Goal: Task Accomplishment & Management: Complete application form

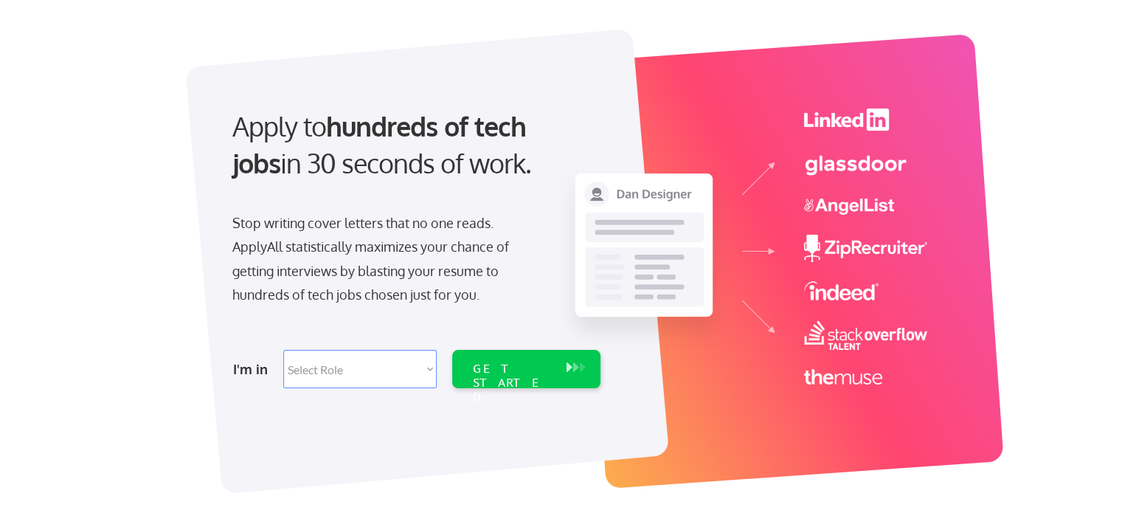
scroll to position [74, 0]
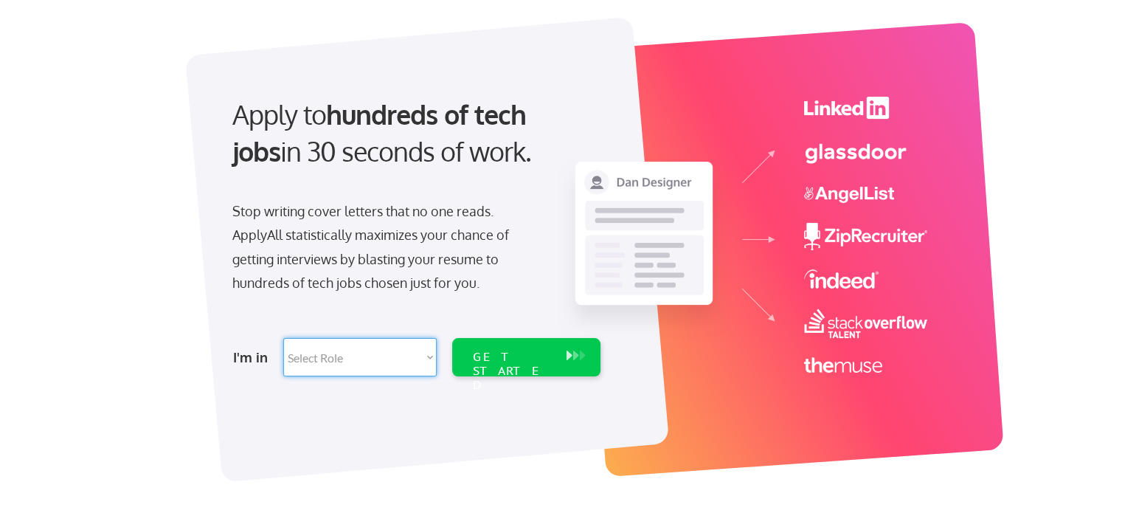
click at [426, 353] on select "Select Role Software Engineering Product Management Customer Success Sales UI/U…" at bounding box center [359, 357] width 153 height 38
select select ""product""
click at [283, 338] on select "Select Role Software Engineering Product Management Customer Success Sales UI/U…" at bounding box center [359, 357] width 153 height 38
select select ""product""
click at [502, 353] on div "GET STARTED" at bounding box center [512, 371] width 79 height 43
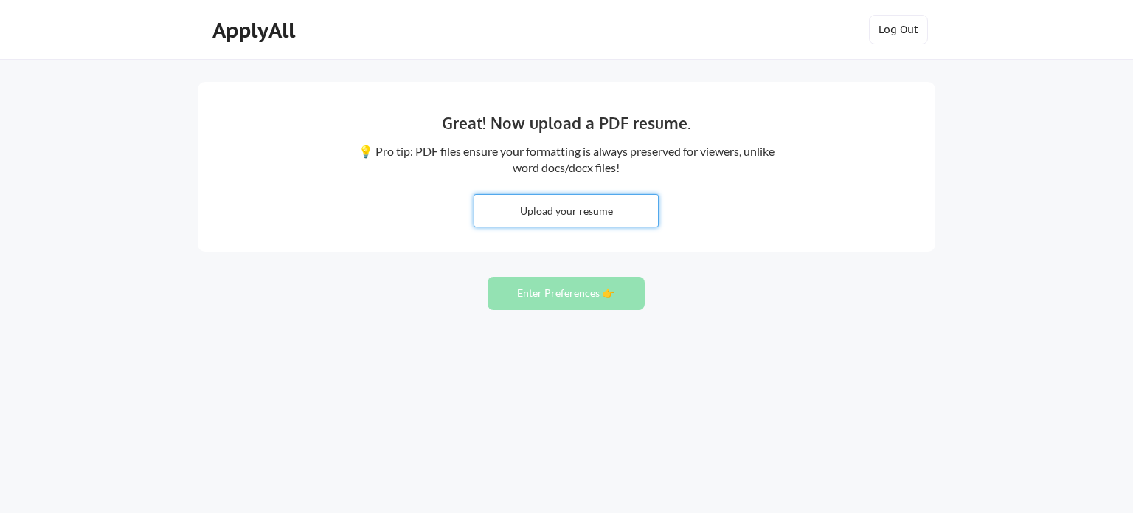
click at [586, 214] on input "file" at bounding box center [566, 211] width 184 height 32
type input "C:\fakepath\Ashish_Kadam-BA_PO-15YOE.pdf"
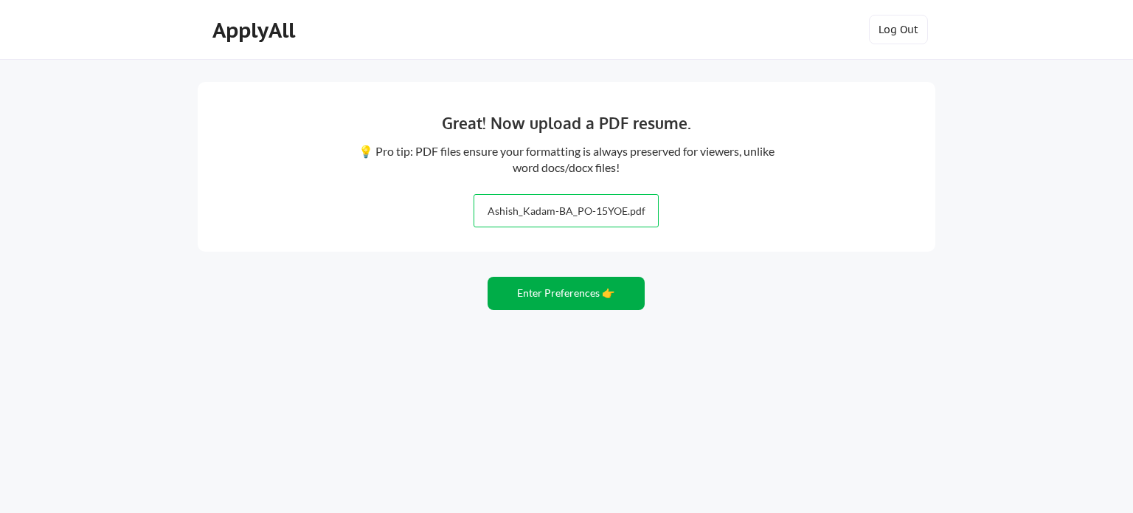
click at [559, 287] on button "Enter Preferences 👉" at bounding box center [566, 293] width 157 height 33
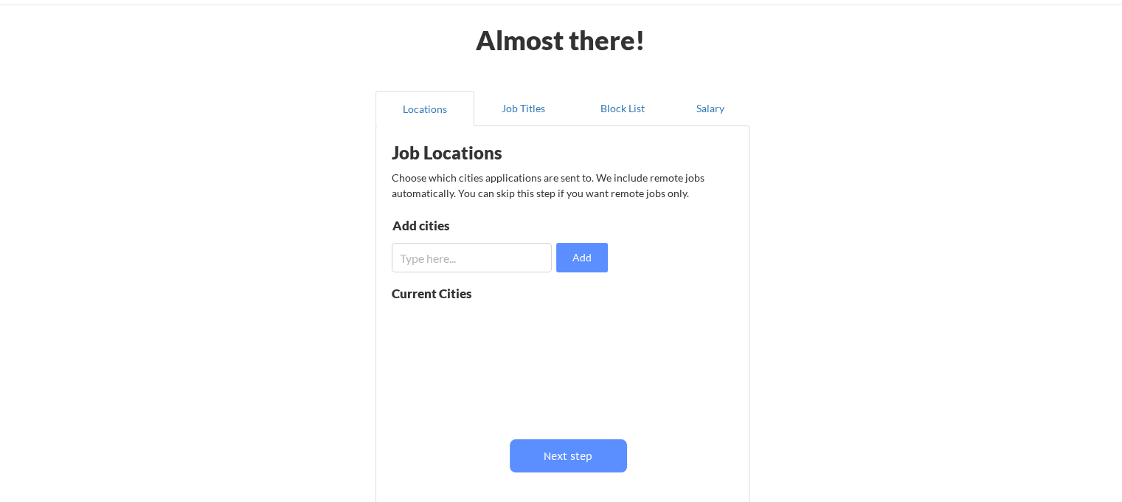
scroll to position [74, 0]
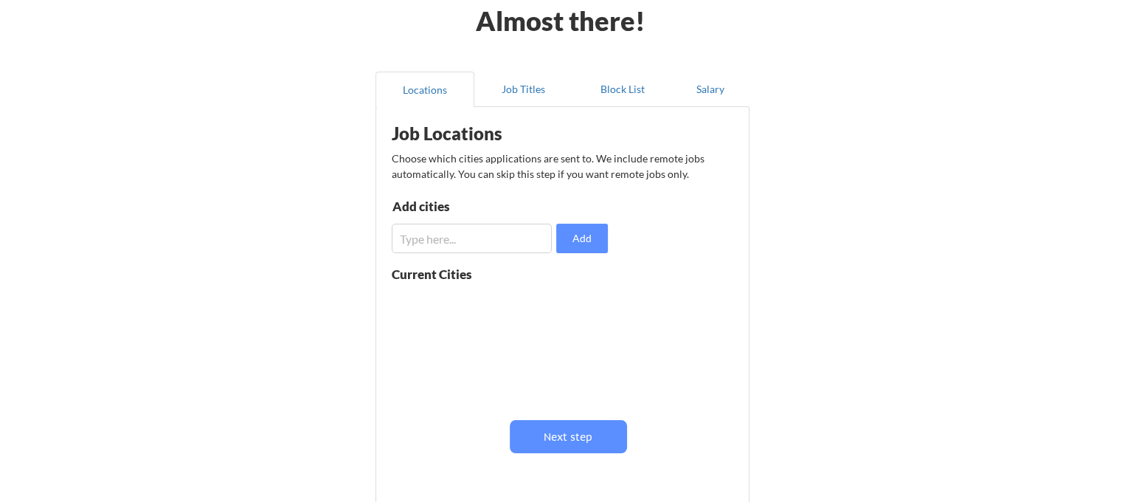
click at [490, 243] on input "input" at bounding box center [472, 238] width 160 height 30
type input "Pune"
click at [572, 244] on button "Add" at bounding box center [582, 238] width 52 height 30
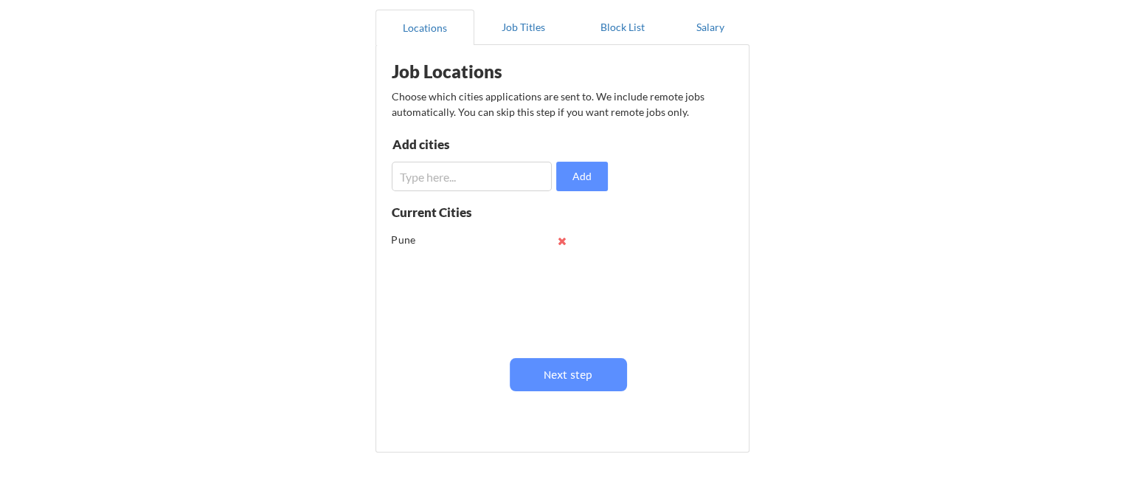
scroll to position [148, 0]
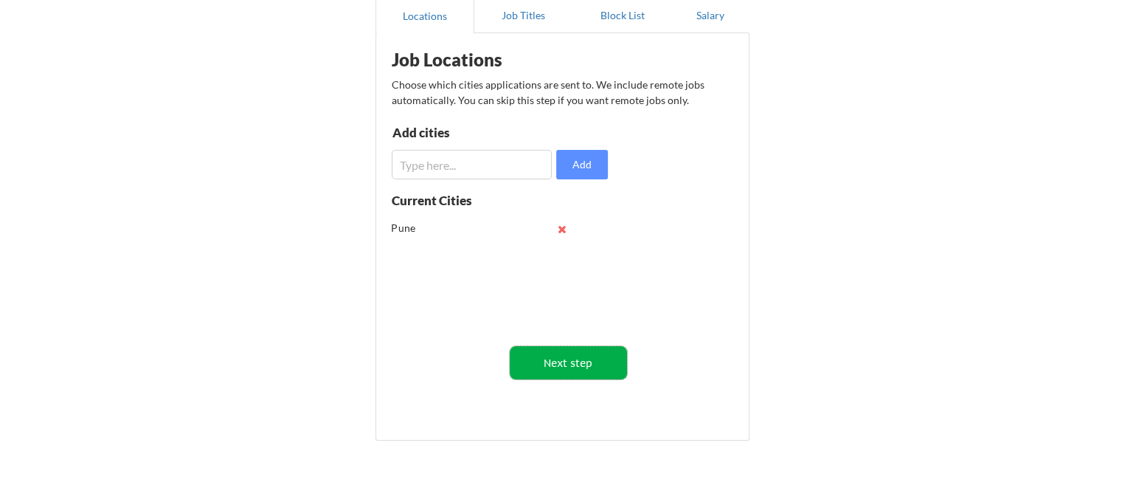
click at [553, 357] on button "Next step" at bounding box center [568, 362] width 117 height 33
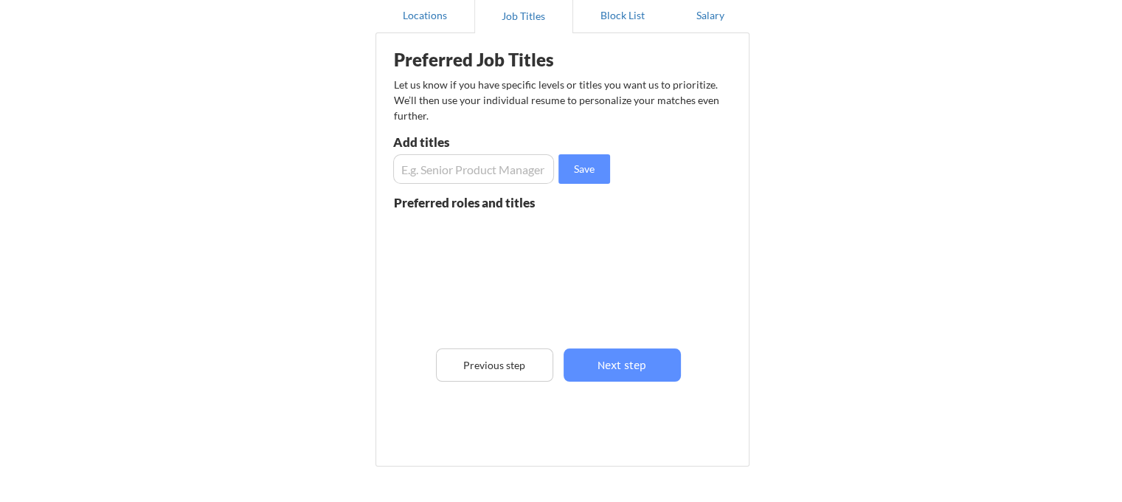
click at [470, 175] on input "input" at bounding box center [473, 169] width 161 height 30
type input "Business Analyst"
click at [594, 173] on button "Save" at bounding box center [584, 169] width 52 height 30
click at [502, 176] on input "input" at bounding box center [473, 169] width 161 height 30
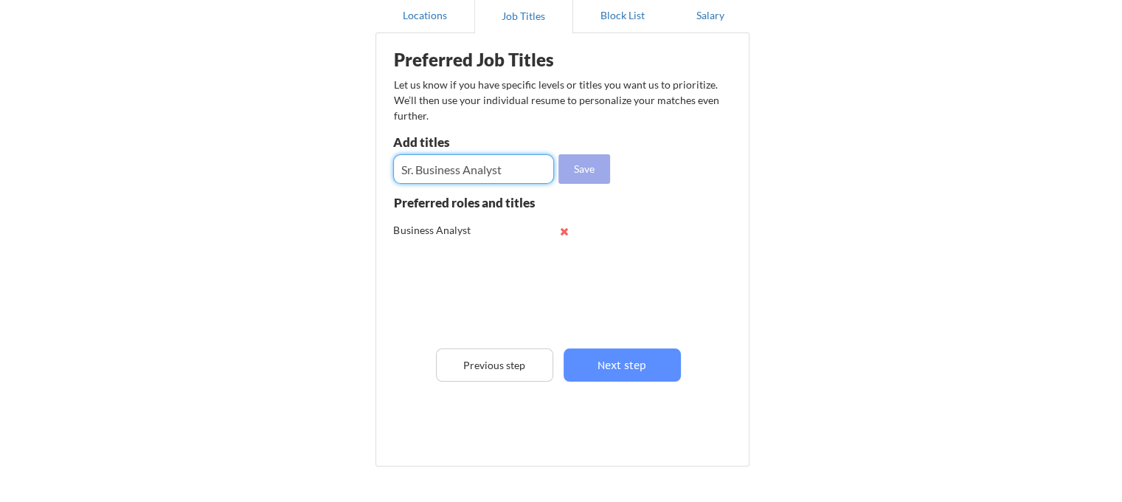
type input "Sr. Business Analyst"
click at [574, 181] on button "Save" at bounding box center [584, 169] width 52 height 30
click at [491, 173] on input "input" at bounding box center [473, 169] width 161 height 30
type input "Product Owner"
click at [586, 174] on button "Save" at bounding box center [584, 169] width 52 height 30
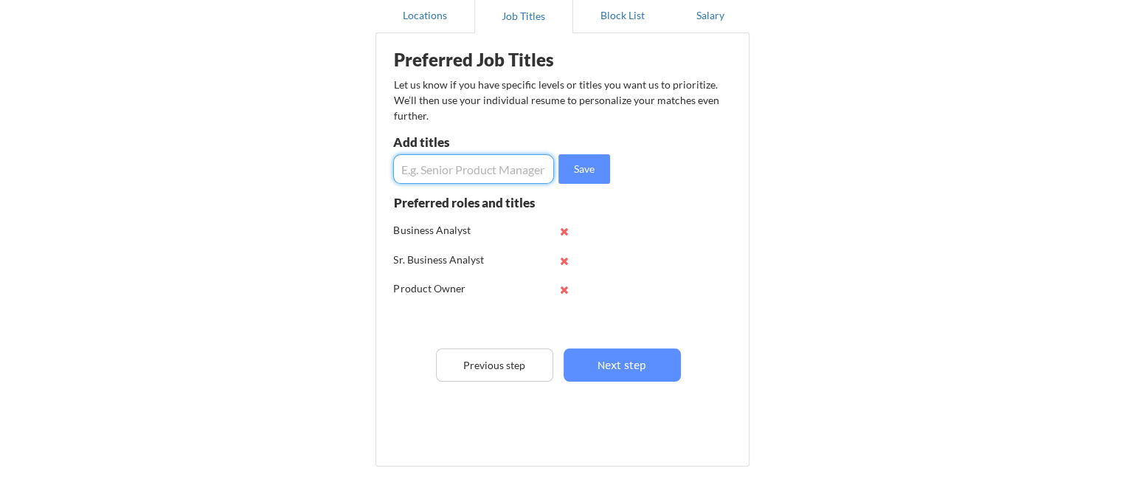
click at [471, 167] on input "input" at bounding box center [473, 169] width 161 height 30
type input "L"
click at [523, 172] on input "input" at bounding box center [473, 169] width 161 height 30
type input "Business Consultant"
click at [575, 171] on button "Save" at bounding box center [584, 169] width 52 height 30
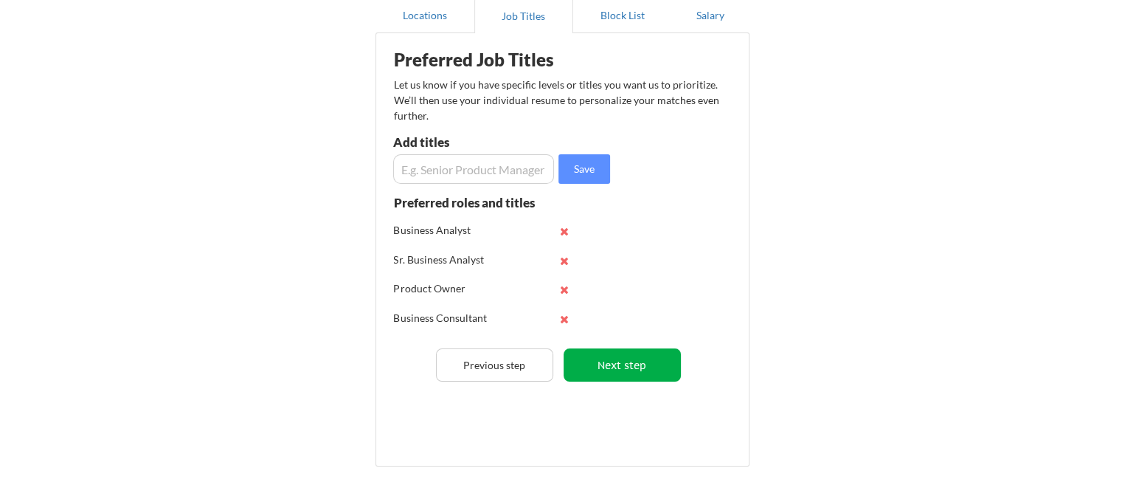
click at [642, 371] on button "Next step" at bounding box center [621, 364] width 117 height 33
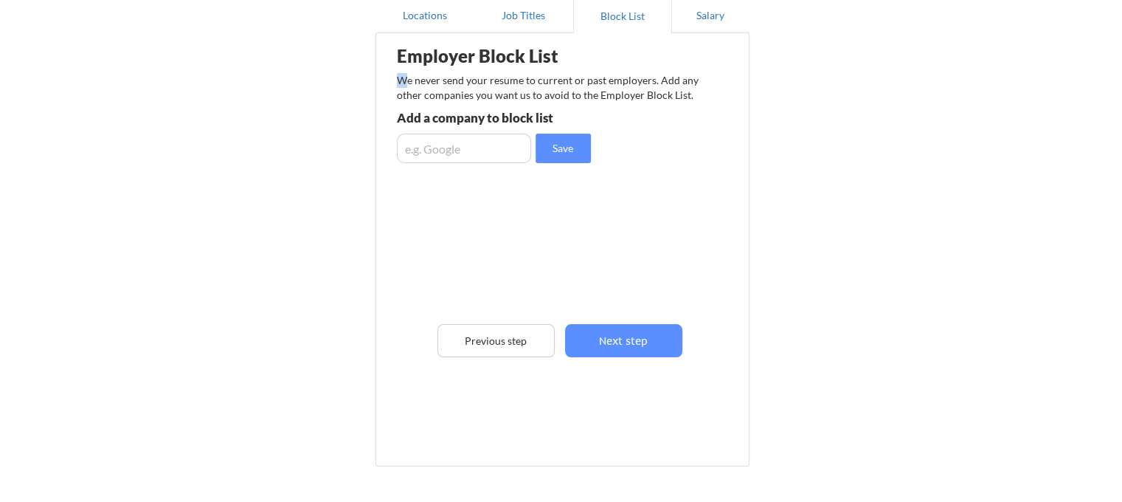
drag, startPoint x: 408, startPoint y: 83, endPoint x: 709, endPoint y: 80, distance: 300.9
click at [709, 80] on div "Employer Block List We never send your resume to current or past employers. Add…" at bounding box center [563, 227] width 358 height 381
click at [691, 164] on div "Employer Block List We never send your resume to current or past employers. Add…" at bounding box center [563, 227] width 358 height 381
click at [623, 333] on button "Next step" at bounding box center [623, 340] width 117 height 33
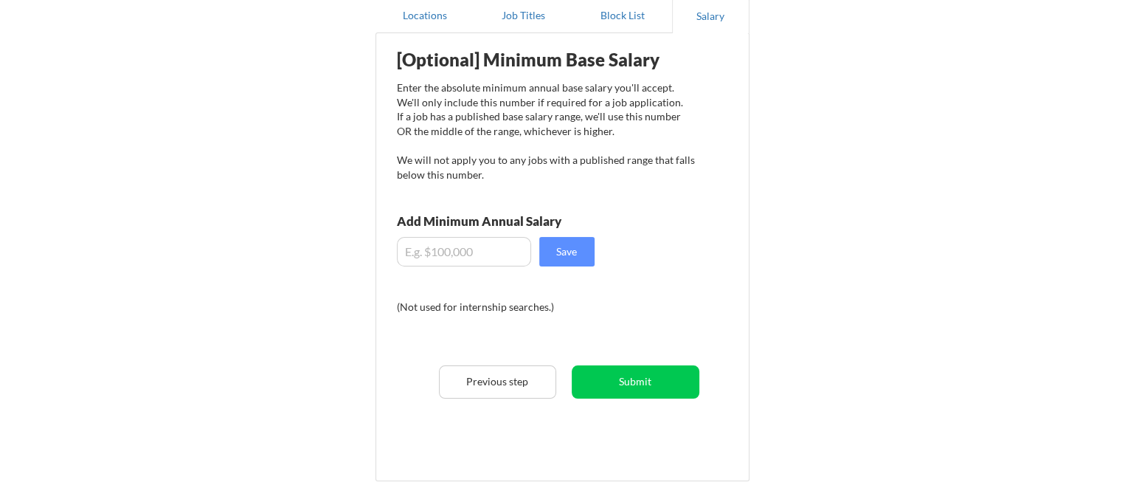
click at [483, 244] on input "input" at bounding box center [464, 252] width 134 height 30
click at [482, 249] on input "input" at bounding box center [464, 252] width 134 height 30
drag, startPoint x: 479, startPoint y: 64, endPoint x: 664, endPoint y: 57, distance: 184.5
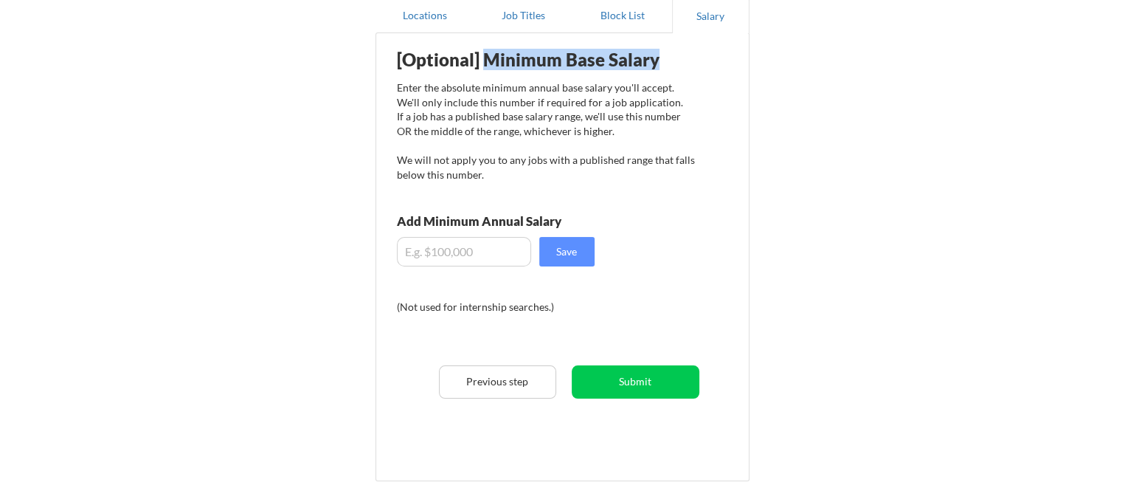
click at [664, 57] on div "[Optional] Minimum Base Salary" at bounding box center [546, 60] width 298 height 18
click at [637, 139] on div "Enter the absolute minimum annual base salary you'll accept. We'll only include…" at bounding box center [546, 130] width 298 height 101
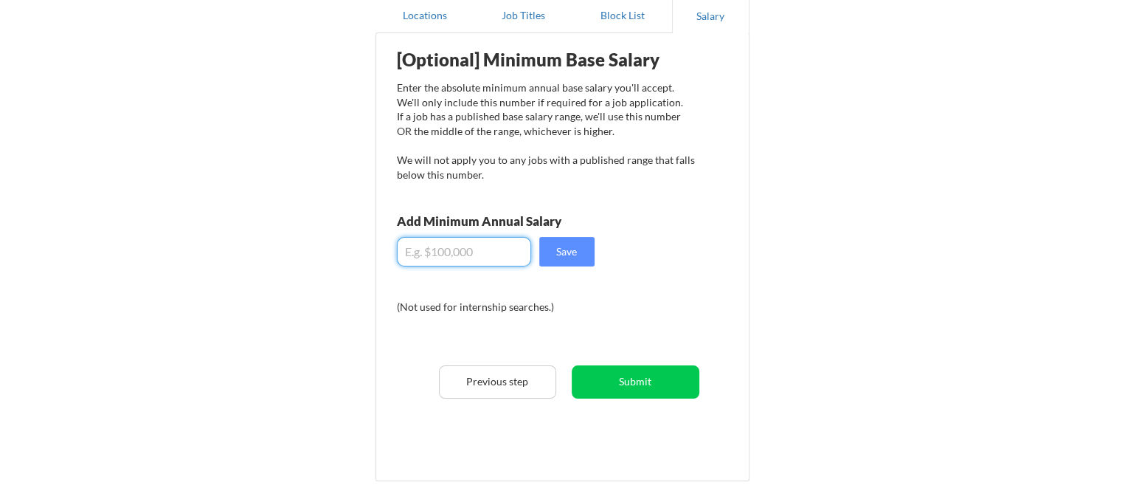
click at [509, 249] on input "input" at bounding box center [464, 252] width 134 height 30
click at [655, 379] on button "Submit" at bounding box center [636, 381] width 128 height 33
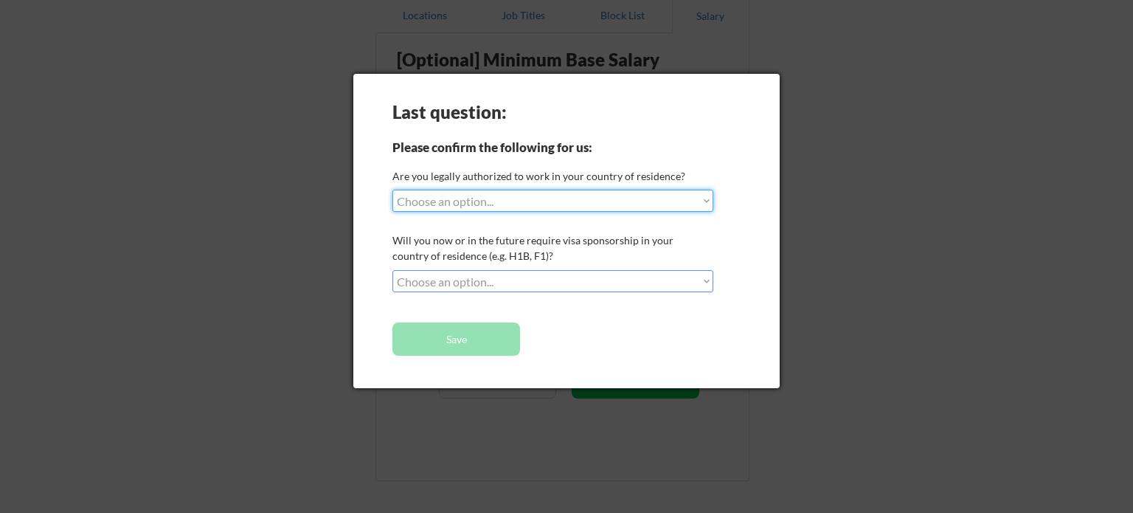
click at [502, 204] on select "Choose an option... Yes, I am a US Citizen Yes, I am a Canadian Citizen Yes, I …" at bounding box center [552, 201] width 321 height 22
click at [601, 462] on div at bounding box center [566, 256] width 1133 height 513
